Goal: Task Accomplishment & Management: Manage account settings

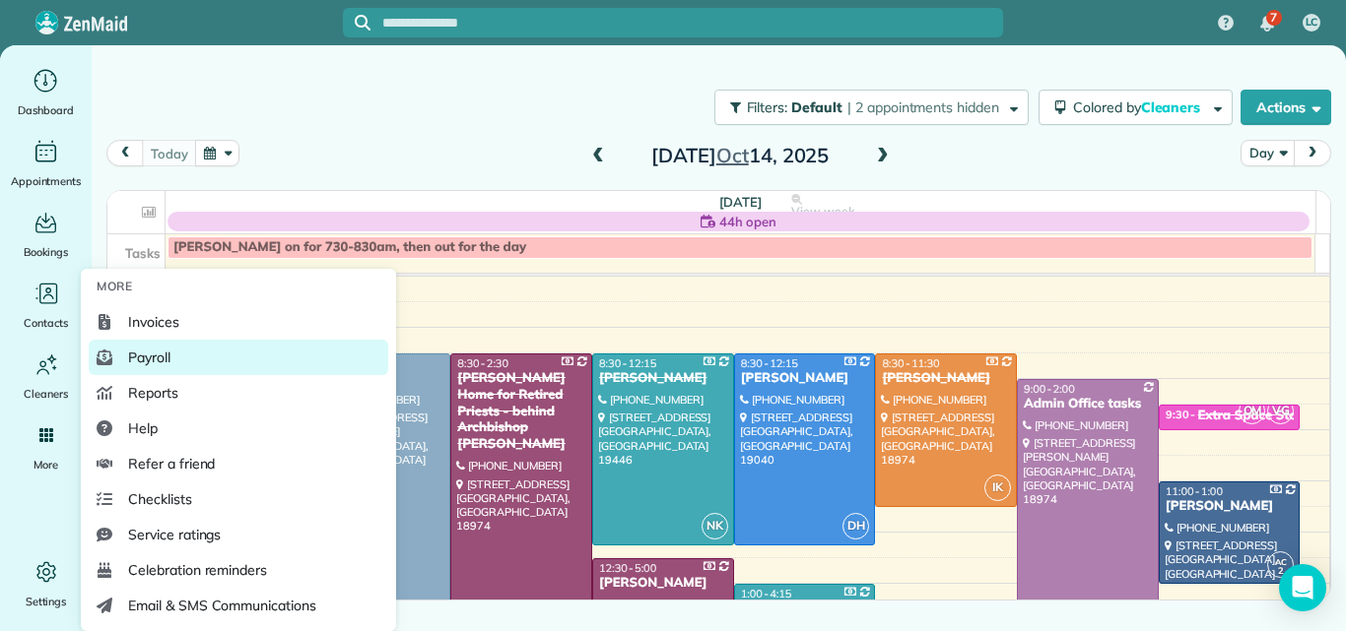
click at [156, 361] on span "Payroll" at bounding box center [149, 358] width 42 height 20
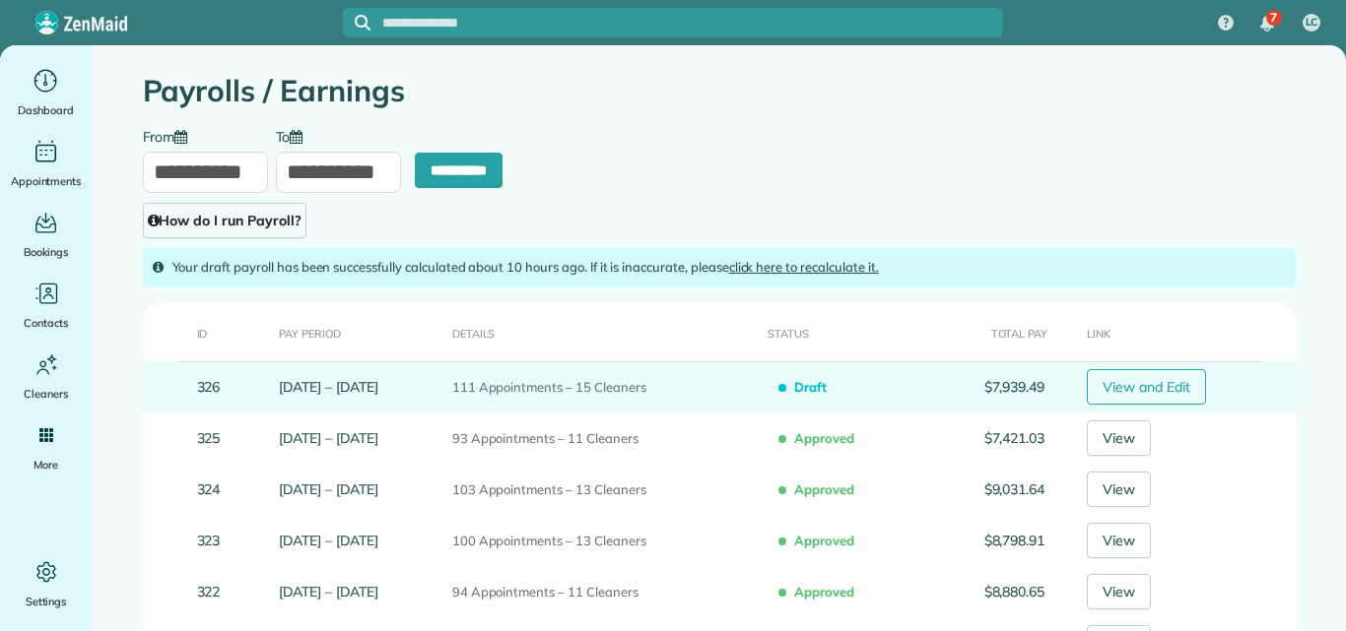
click at [1145, 386] on link "View and Edit" at bounding box center [1145, 386] width 119 height 35
